Goal: Task Accomplishment & Management: Manage account settings

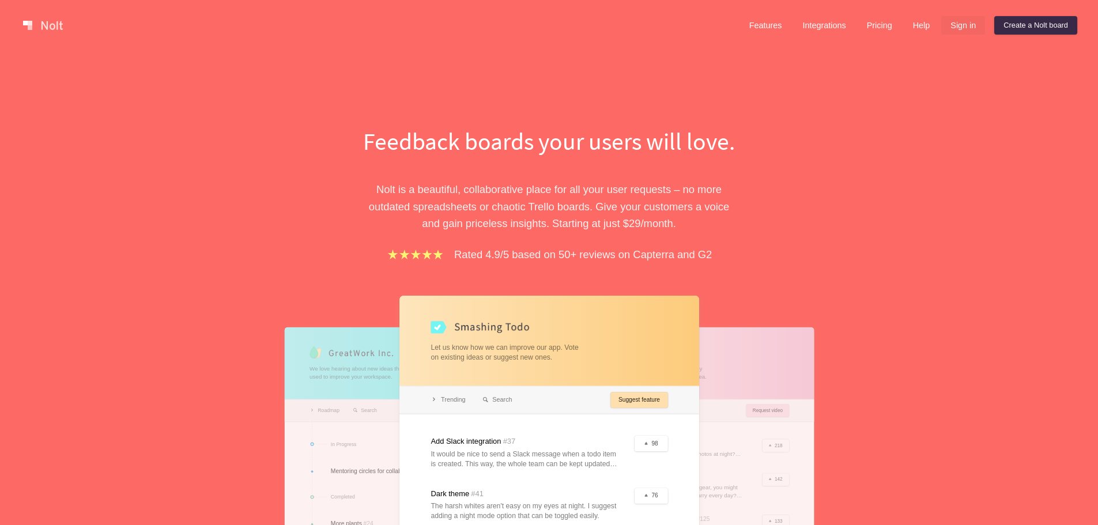
click at [965, 22] on link "Sign in" at bounding box center [963, 25] width 44 height 18
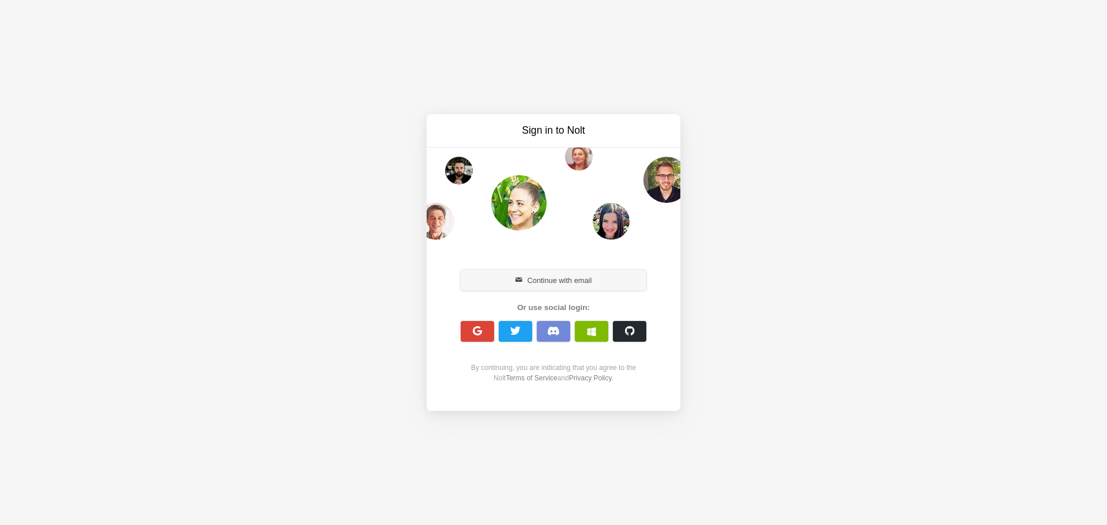
click at [559, 290] on button "Continue with email" at bounding box center [553, 280] width 186 height 21
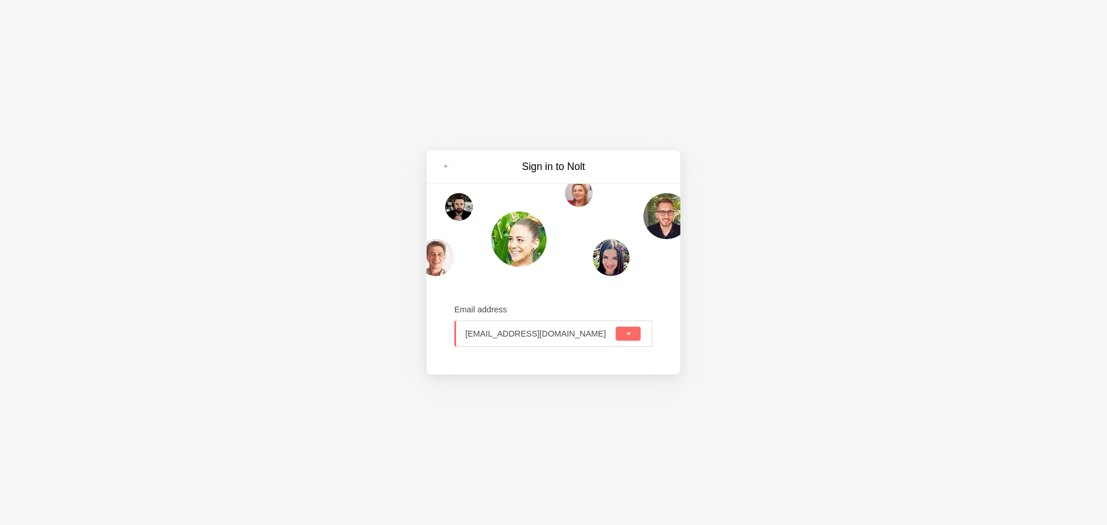
type input "[EMAIL_ADDRESS][DOMAIN_NAME]"
click at [616, 327] on button "submit" at bounding box center [628, 334] width 25 height 14
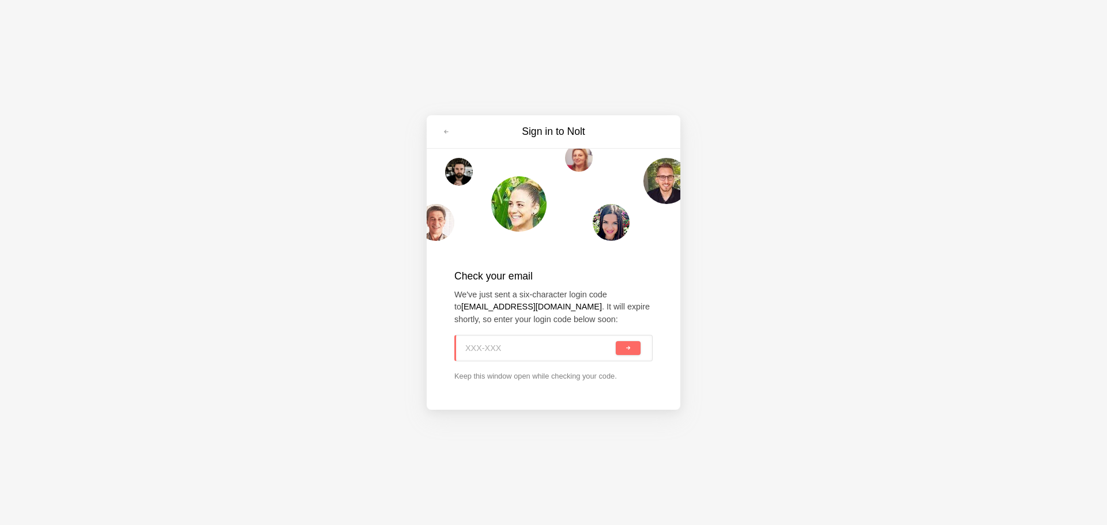
paste input "58T-B1G"
type input "58T-B1G"
click at [633, 349] on button "submit" at bounding box center [628, 348] width 25 height 14
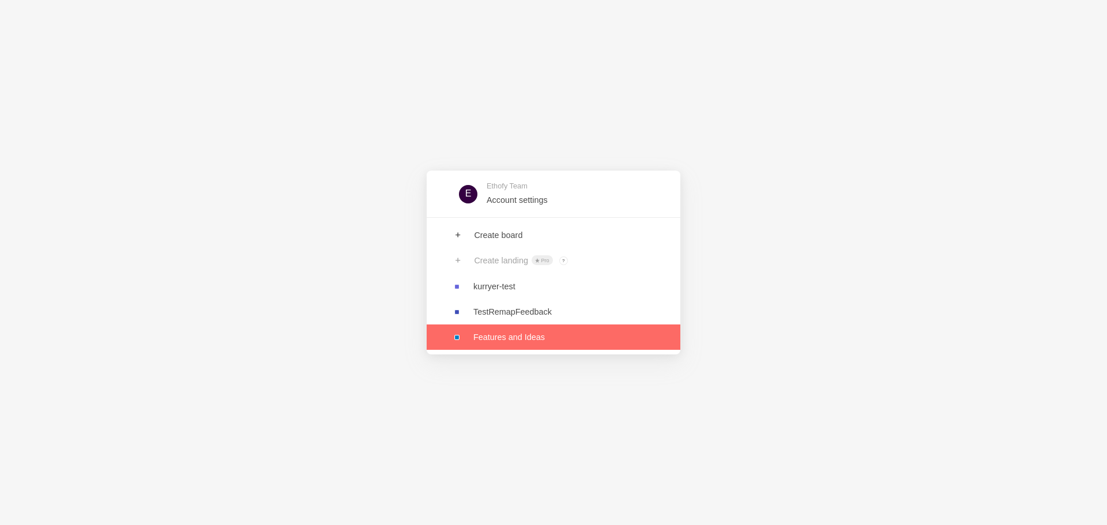
click at [537, 339] on link at bounding box center [553, 336] width 254 height 25
